Goal: Browse casually

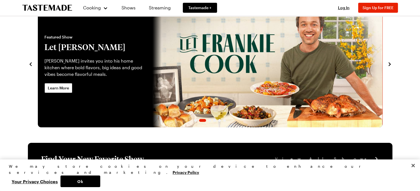
scroll to position [28, 0]
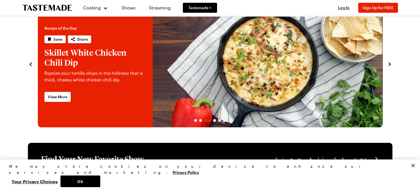
click at [30, 65] on icon "navigate to previous item" at bounding box center [31, 64] width 6 height 6
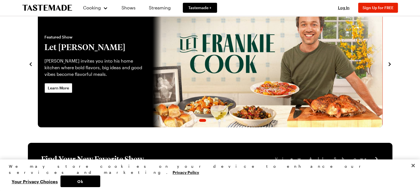
scroll to position [0, 0]
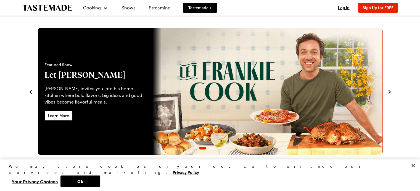
click at [389, 92] on icon "navigate to next item" at bounding box center [390, 92] width 6 height 6
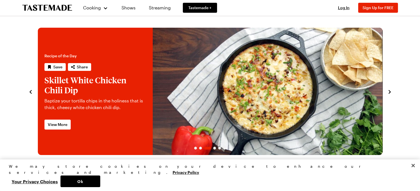
click at [389, 92] on icon "navigate to next item" at bounding box center [390, 92] width 6 height 6
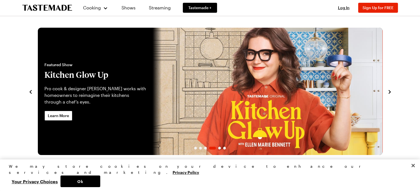
click at [389, 92] on icon "navigate to next item" at bounding box center [390, 92] width 6 height 6
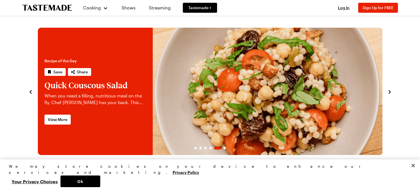
click at [389, 92] on icon "navigate to next item" at bounding box center [390, 92] width 6 height 6
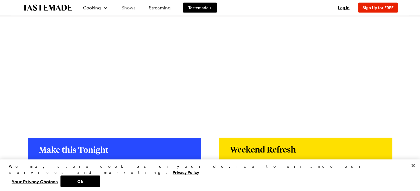
scroll to position [1159, 0]
